Goal: Transaction & Acquisition: Purchase product/service

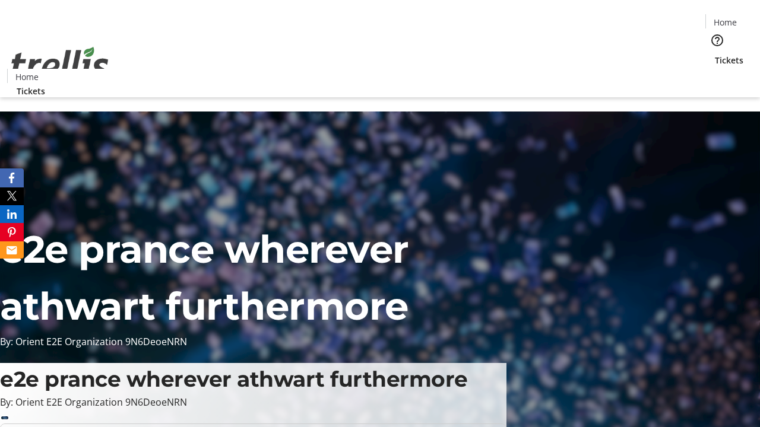
click at [714, 54] on span "Tickets" at bounding box center [728, 60] width 28 height 12
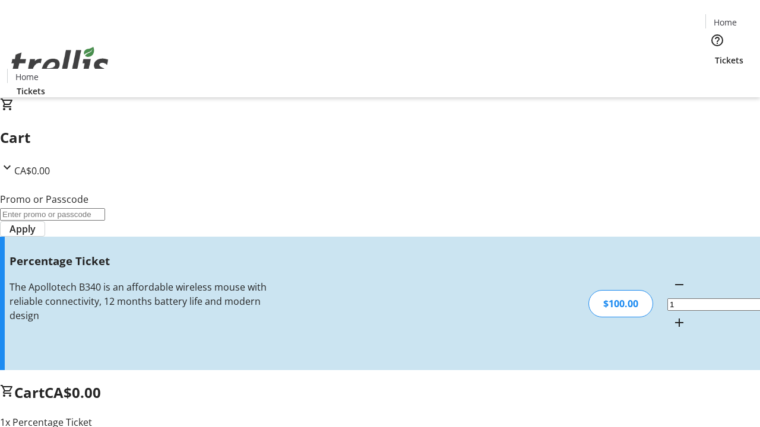
type input "FOO"
